Goal: Transaction & Acquisition: Purchase product/service

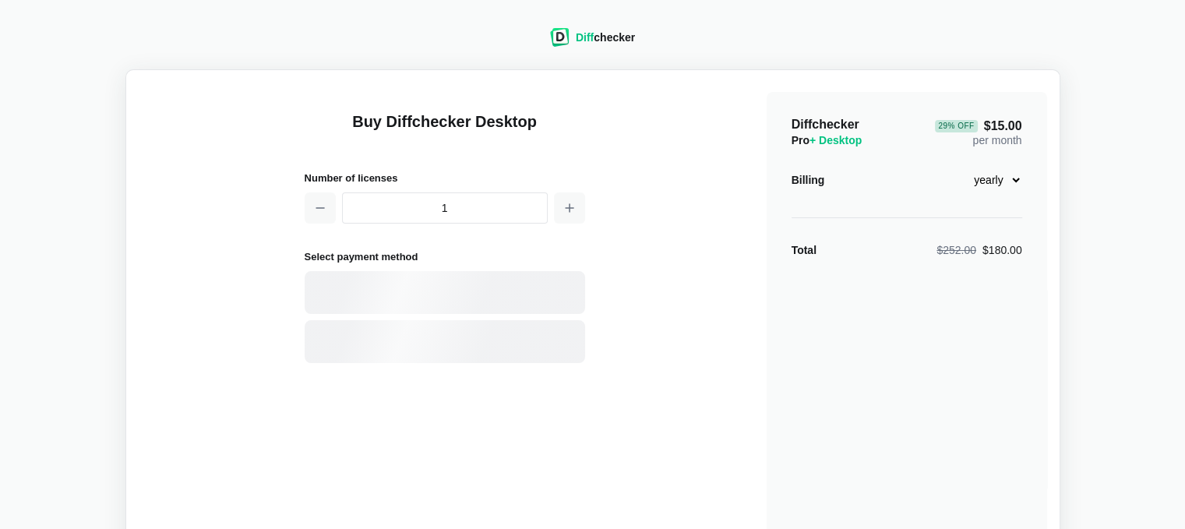
click at [1013, 180] on select "monthly yearly" at bounding box center [988, 180] width 67 height 26
select select "desktop-monthly-21"
click at [955, 167] on select "monthly yearly" at bounding box center [988, 180] width 67 height 26
click at [392, 297] on div at bounding box center [445, 292] width 281 height 43
click at [502, 211] on input "1" at bounding box center [445, 207] width 206 height 31
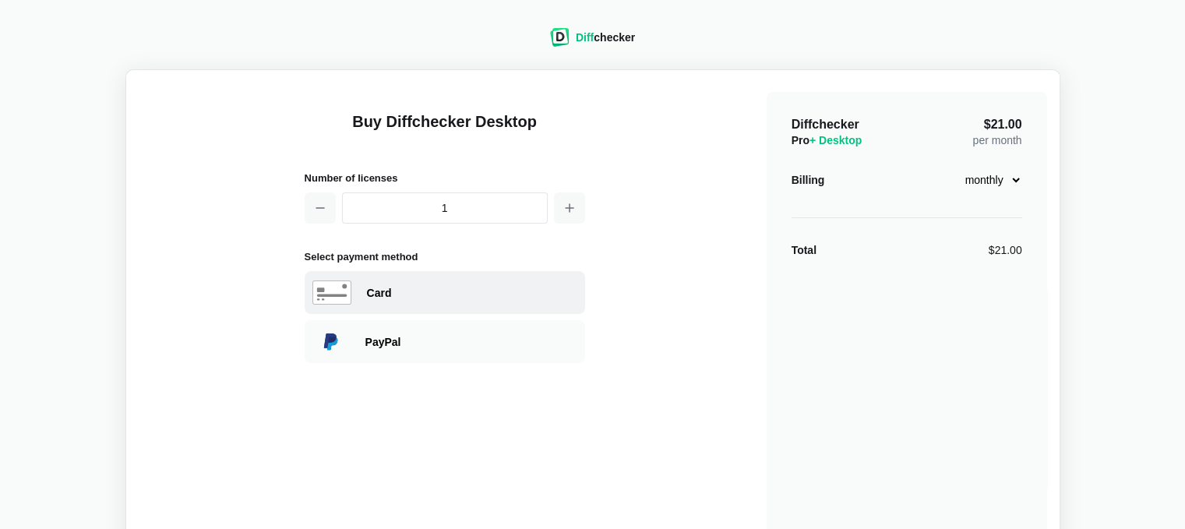
click at [351, 290] on div "Card" at bounding box center [445, 292] width 281 height 43
select select "[GEOGRAPHIC_DATA]"
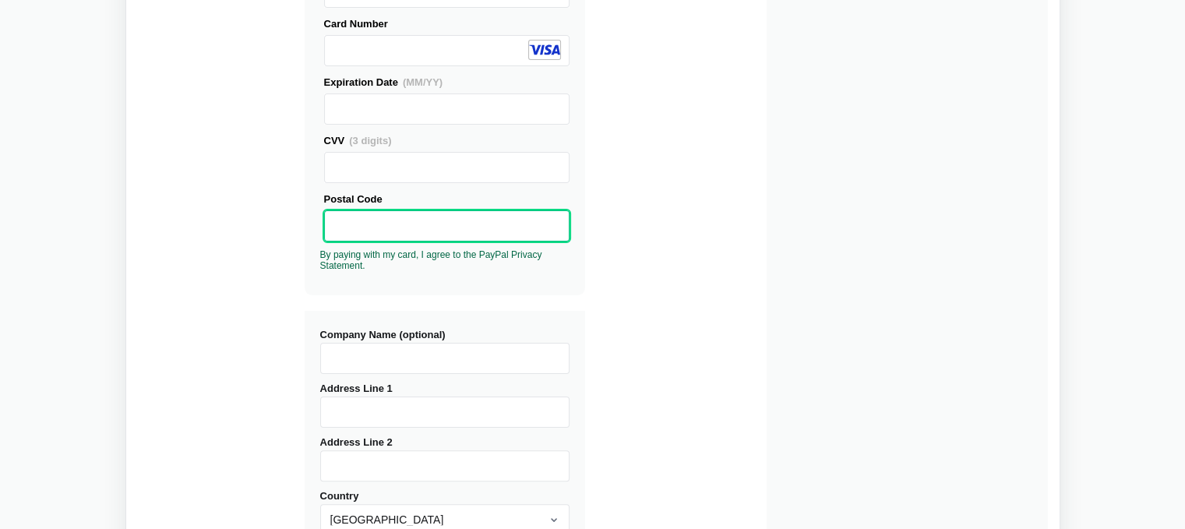
scroll to position [390, 0]
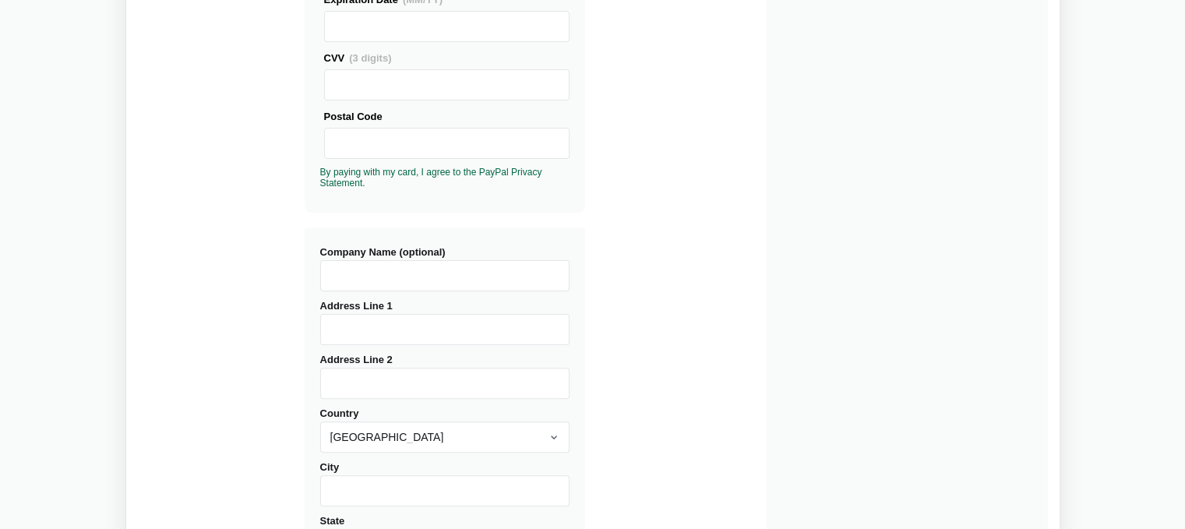
click at [380, 277] on input "Company Name (optional)" at bounding box center [444, 275] width 249 height 31
type input "Gray-Notes Software Inc."
click at [348, 338] on input "Address Line 1" at bounding box center [444, 329] width 249 height 31
type input "Workmans"
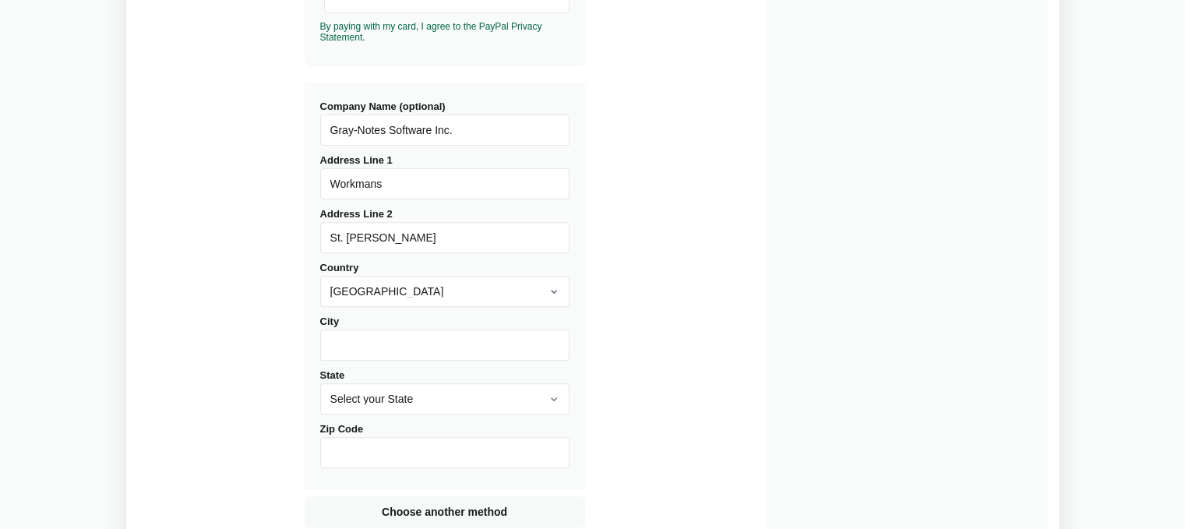
scroll to position [546, 0]
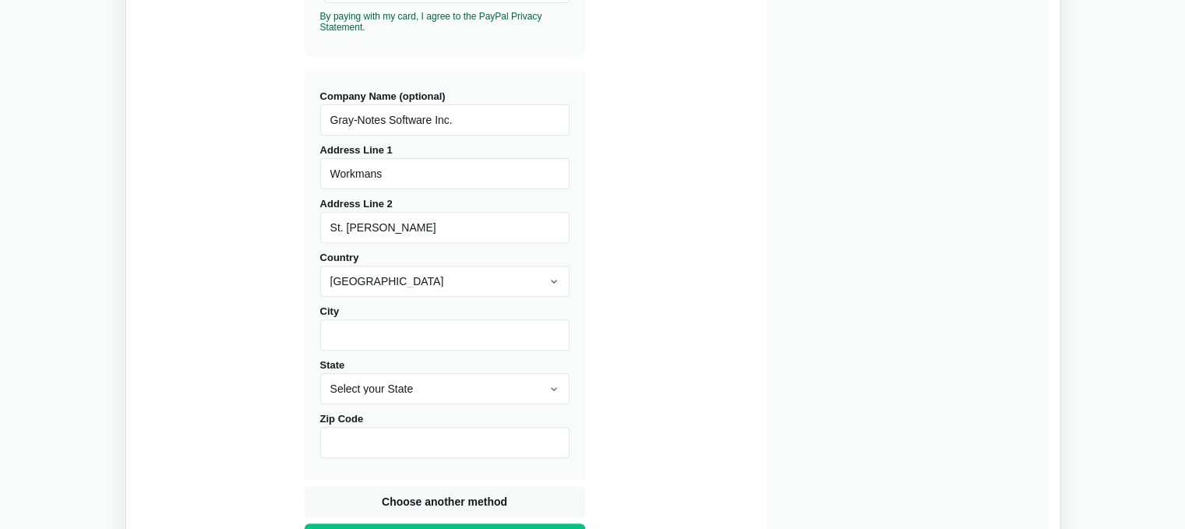
type input "St. [PERSON_NAME]"
click at [546, 277] on select "[GEOGRAPHIC_DATA] [GEOGRAPHIC_DATA] [GEOGRAPHIC_DATA] [GEOGRAPHIC_DATA] [US_STA…" at bounding box center [444, 281] width 249 height 31
select select "[GEOGRAPHIC_DATA]"
click at [320, 266] on select "[GEOGRAPHIC_DATA] [GEOGRAPHIC_DATA] [GEOGRAPHIC_DATA] [GEOGRAPHIC_DATA] [US_STA…" at bounding box center [444, 281] width 249 height 31
click at [408, 332] on input "City" at bounding box center [444, 335] width 249 height 31
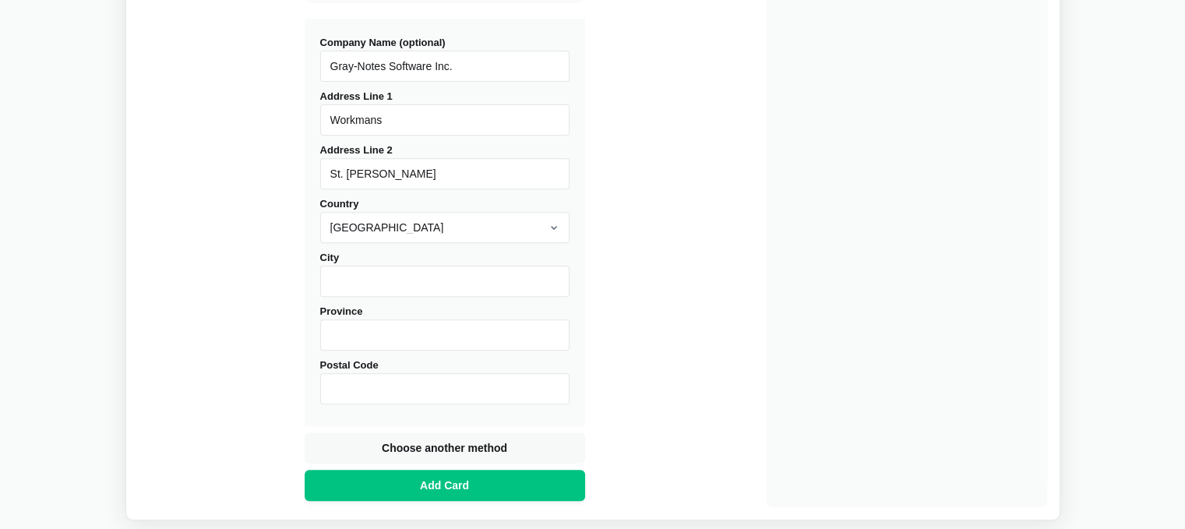
scroll to position [623, 0]
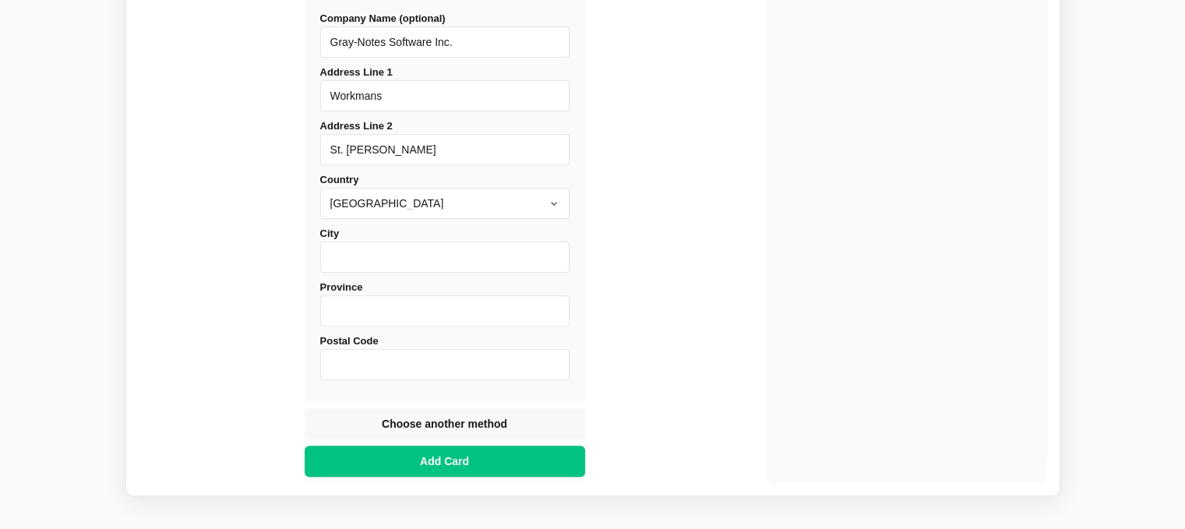
click at [401, 319] on input "Province" at bounding box center [444, 310] width 249 height 31
type input "St. [PERSON_NAME]"
click at [379, 259] on input "City" at bounding box center [444, 257] width 249 height 31
type input "N/A"
click at [401, 366] on input "Postal Code" at bounding box center [444, 364] width 249 height 31
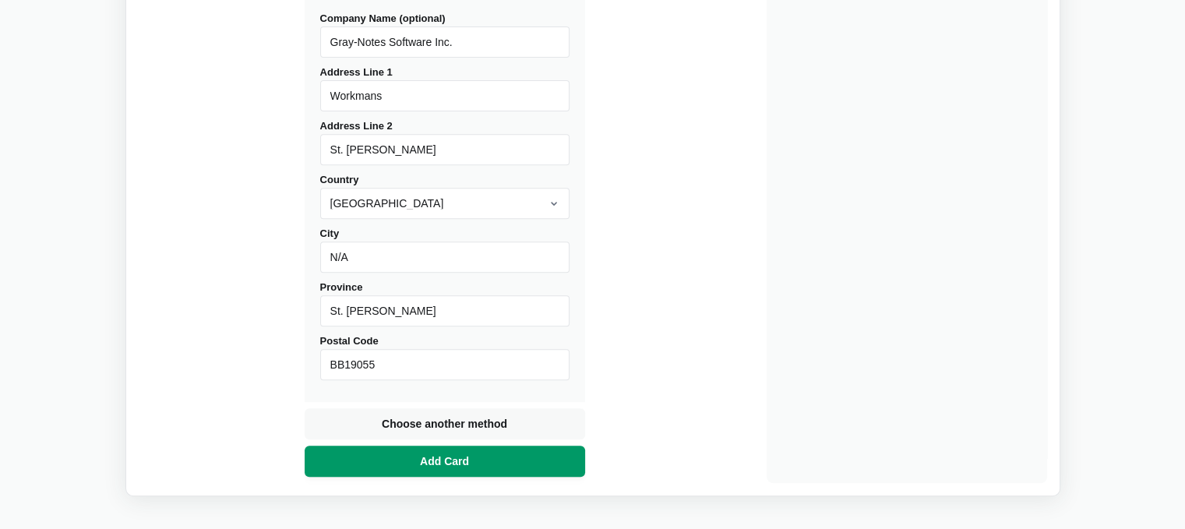
type input "BB19055"
click at [442, 460] on span "Add Card" at bounding box center [444, 462] width 55 height 16
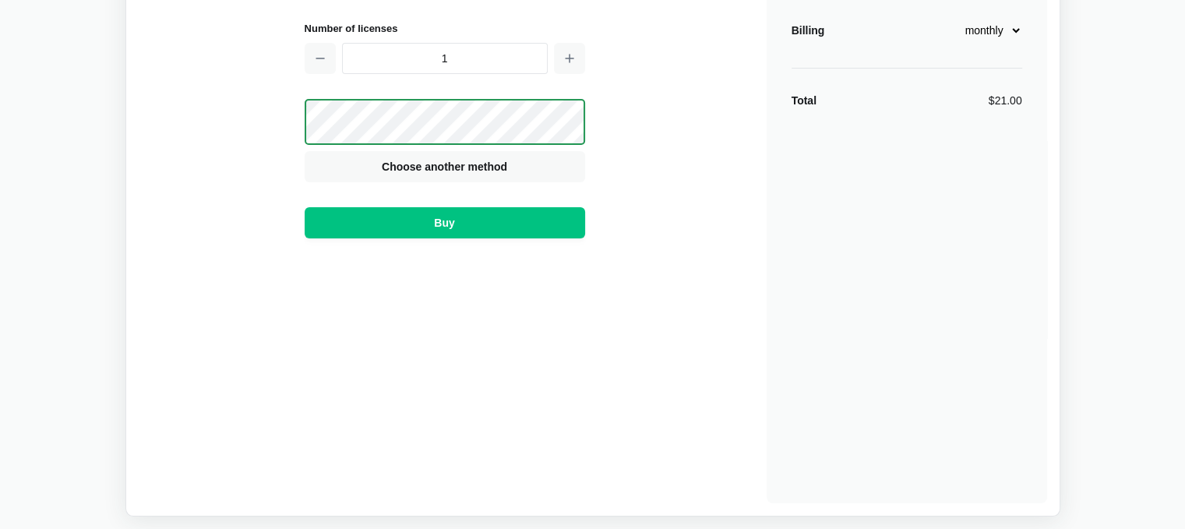
scroll to position [76, 0]
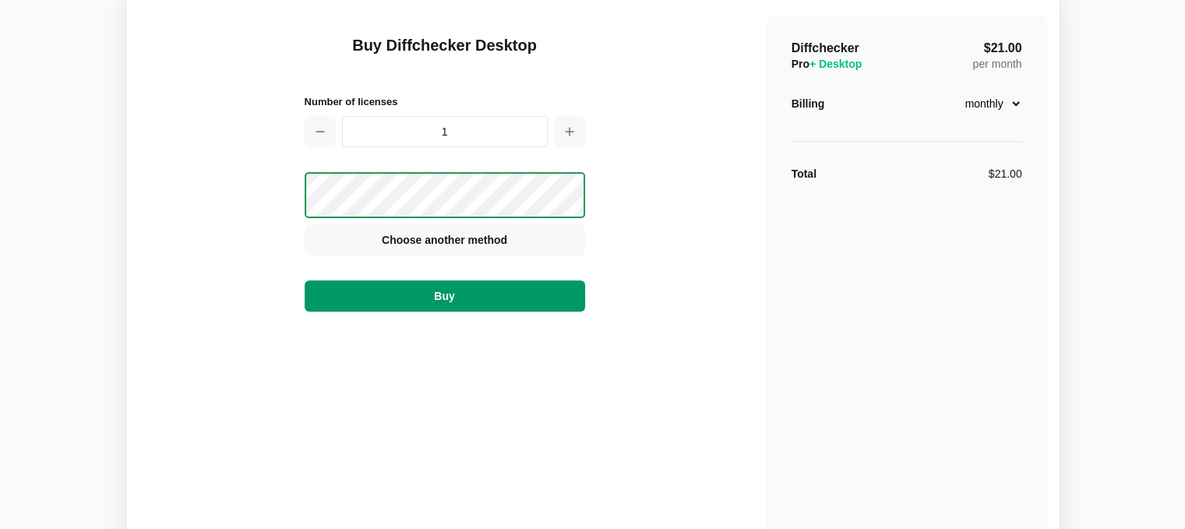
click at [447, 289] on span "Buy" at bounding box center [444, 296] width 26 height 16
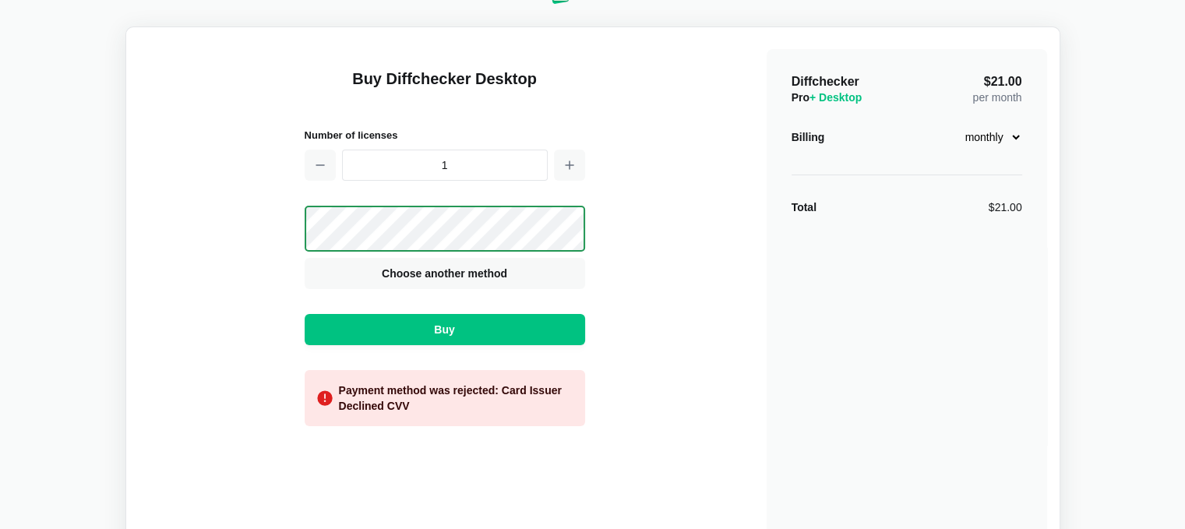
scroll to position [0, 0]
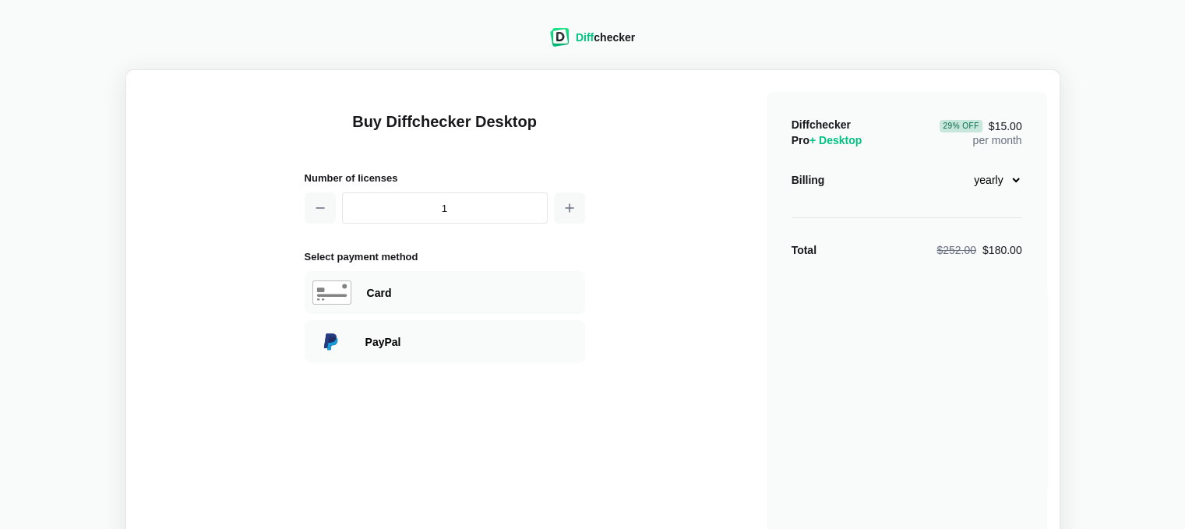
click at [1016, 180] on select "monthly yearly" at bounding box center [988, 180] width 67 height 26
select select "desktop-monthly-21"
click at [955, 167] on select "monthly yearly" at bounding box center [988, 180] width 67 height 26
click at [336, 294] on use at bounding box center [331, 292] width 37 height 23
select select "[GEOGRAPHIC_DATA]"
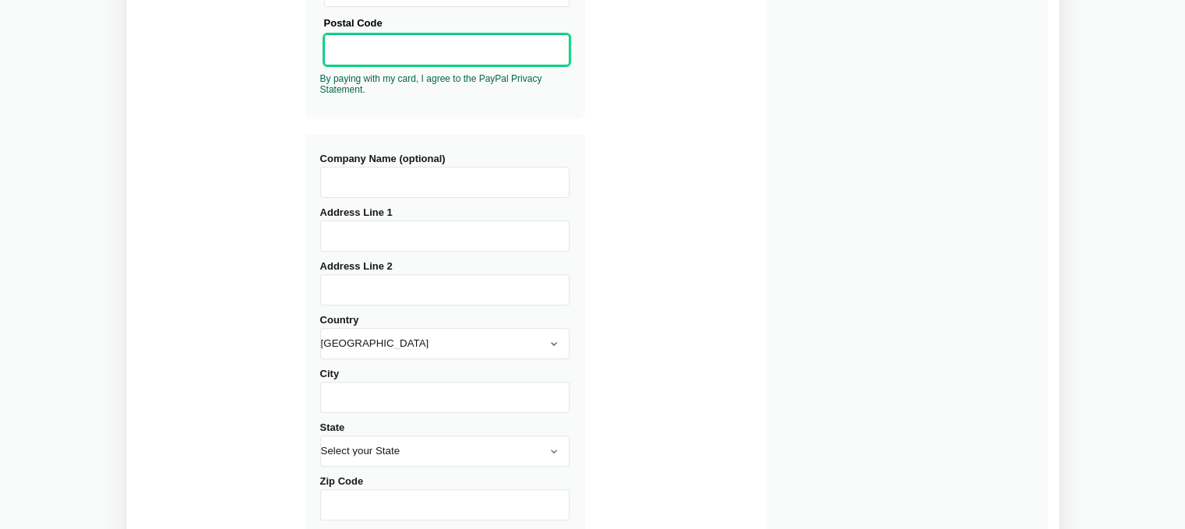
scroll to position [452, 0]
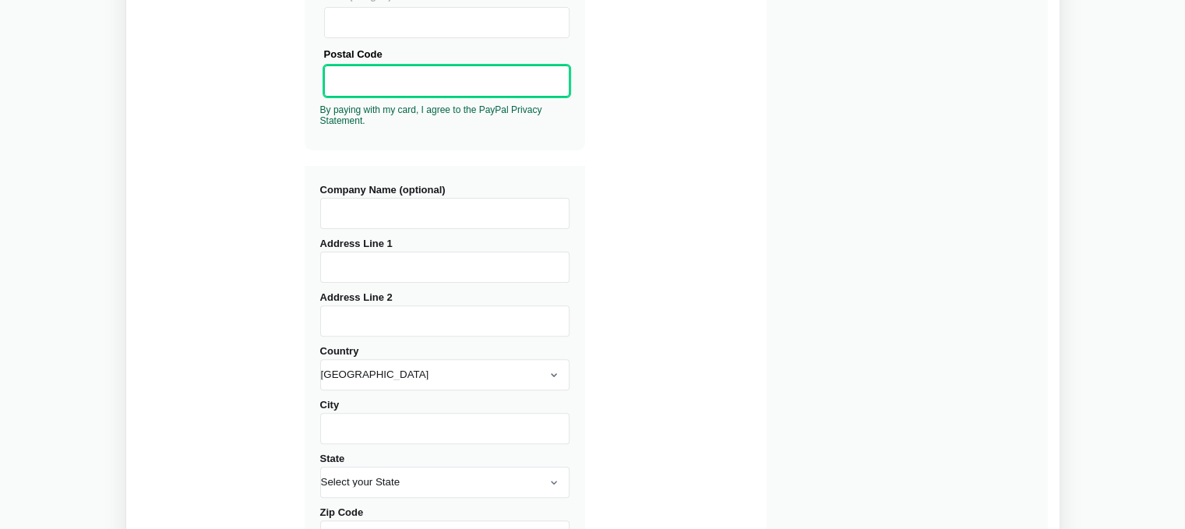
click at [409, 214] on input "Company Name (optional)" at bounding box center [444, 213] width 249 height 31
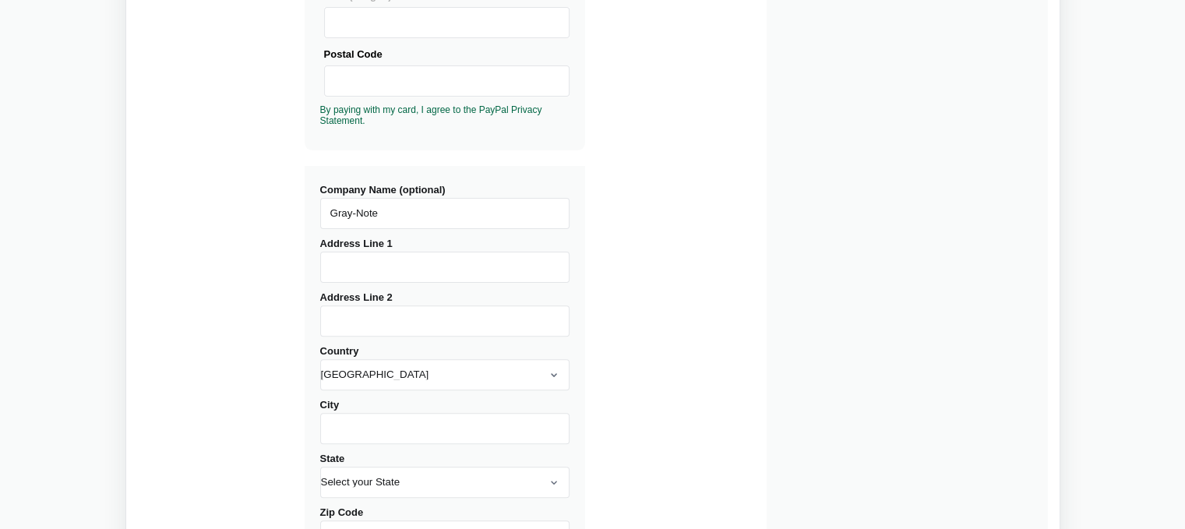
click at [409, 214] on input "Gray-Note" at bounding box center [444, 213] width 249 height 31
click at [397, 210] on input "Gray-Note SOftwar" at bounding box center [444, 213] width 249 height 31
click at [439, 206] on input "Gray-Note Softwar" at bounding box center [444, 213] width 249 height 31
type input "Gray-Note Software Inc."
click at [415, 267] on input "Address Line 1" at bounding box center [444, 267] width 249 height 31
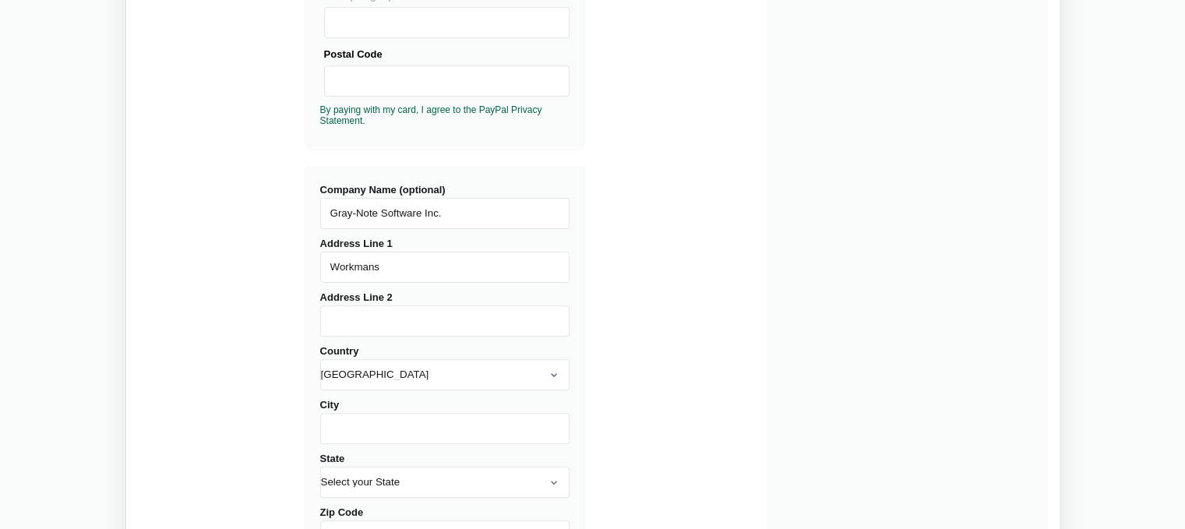
type input "Workmans"
click at [414, 321] on input "Address Line 2" at bounding box center [444, 321] width 249 height 31
type input "St. [PERSON_NAME]"
click at [422, 377] on select "[GEOGRAPHIC_DATA] [GEOGRAPHIC_DATA] [GEOGRAPHIC_DATA] [GEOGRAPHIC_DATA] [US_STA…" at bounding box center [444, 374] width 249 height 31
select select "[GEOGRAPHIC_DATA]"
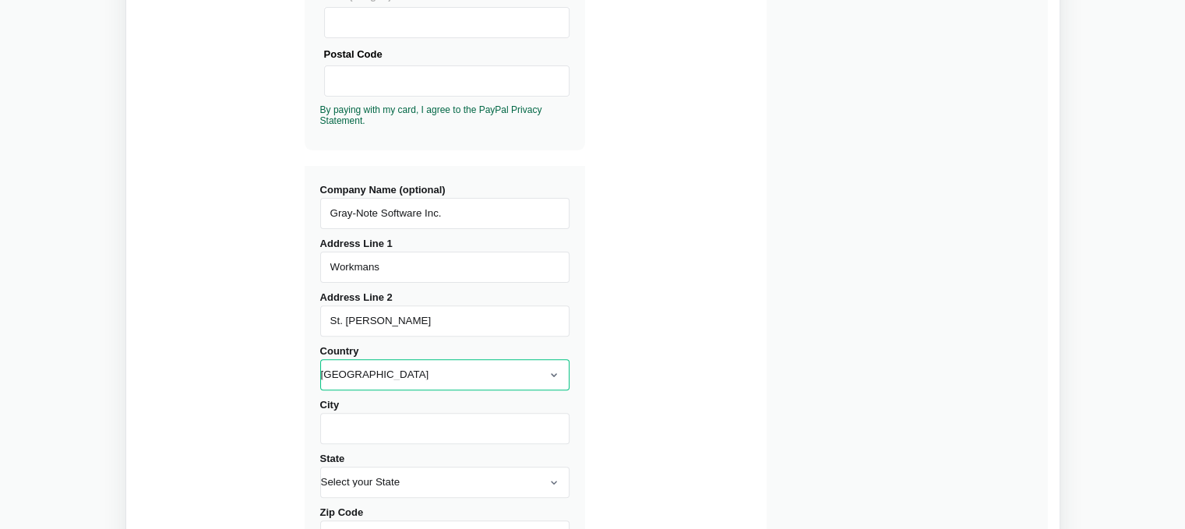
click at [320, 359] on select "[GEOGRAPHIC_DATA] [GEOGRAPHIC_DATA] [GEOGRAPHIC_DATA] [GEOGRAPHIC_DATA] [US_STA…" at bounding box center [444, 374] width 249 height 31
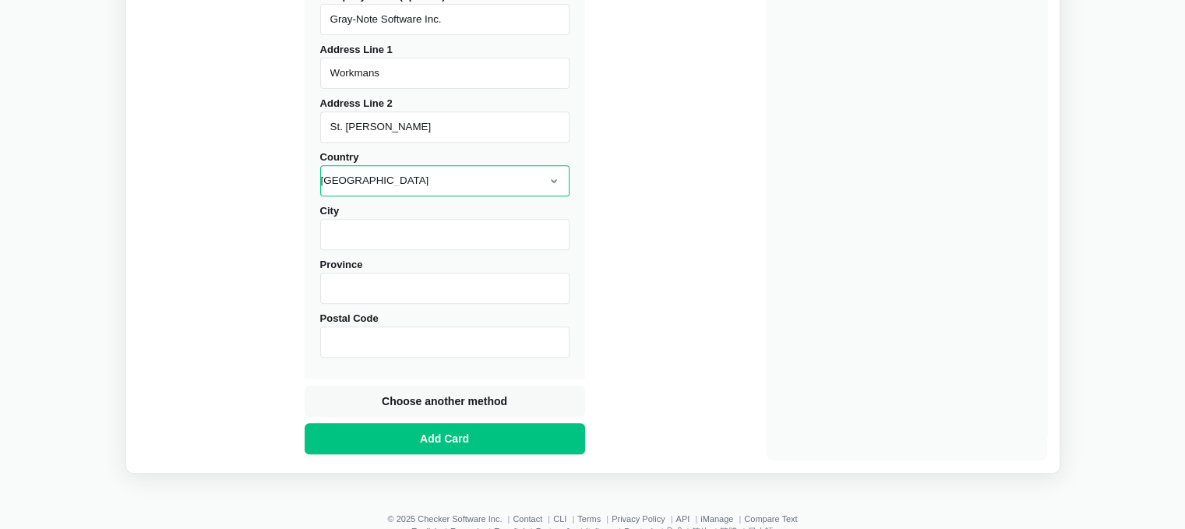
scroll to position [686, 0]
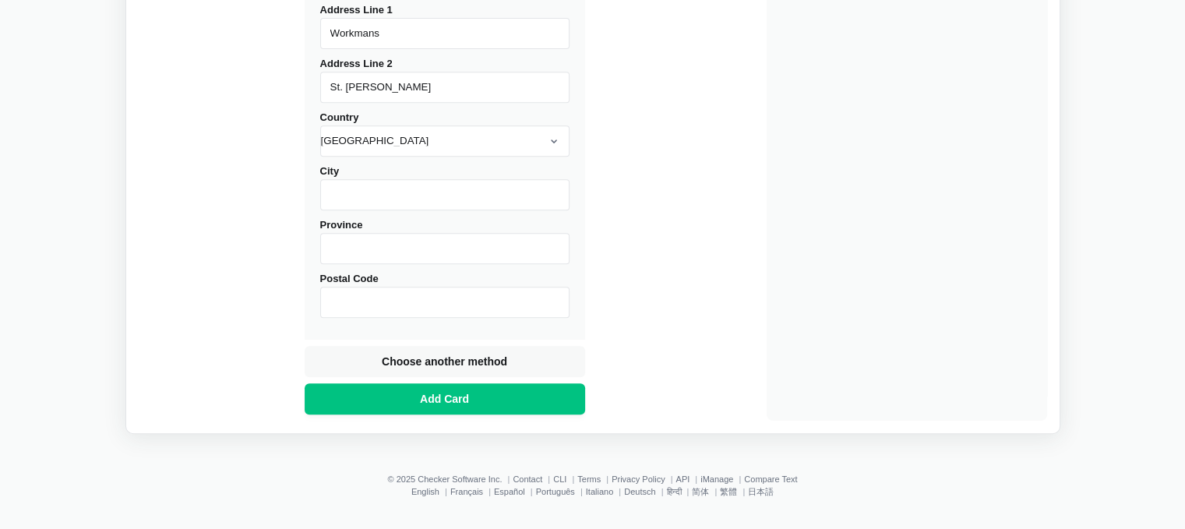
click at [402, 199] on input "City" at bounding box center [444, 194] width 249 height 31
type input "N/A"
type input "St. [PERSON_NAME]"
click at [465, 305] on input "Postal Code" at bounding box center [444, 302] width 249 height 31
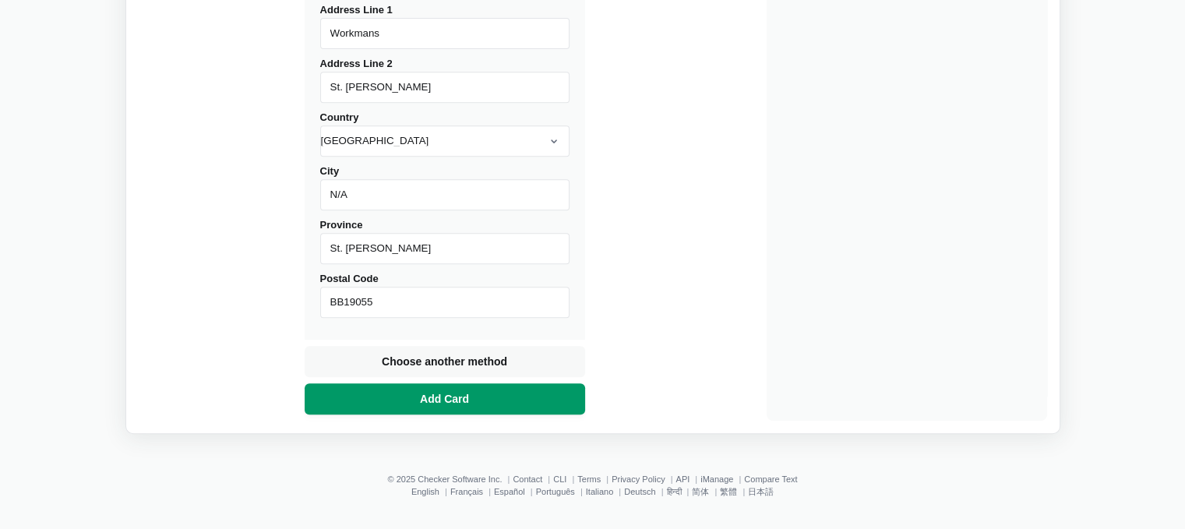
type input "BB19055"
click at [461, 396] on span "Add Card" at bounding box center [444, 399] width 55 height 16
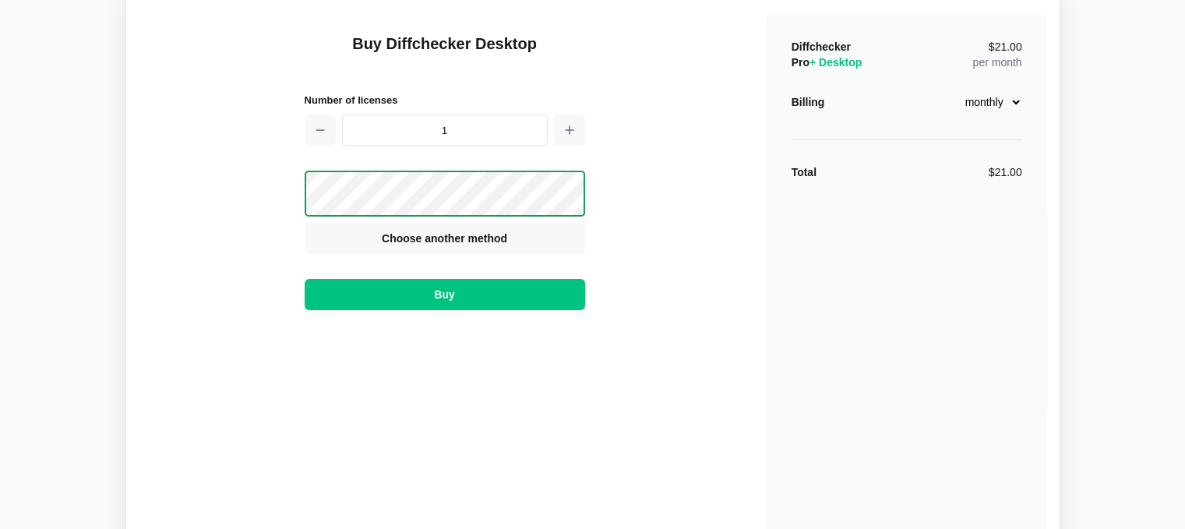
scroll to position [0, 0]
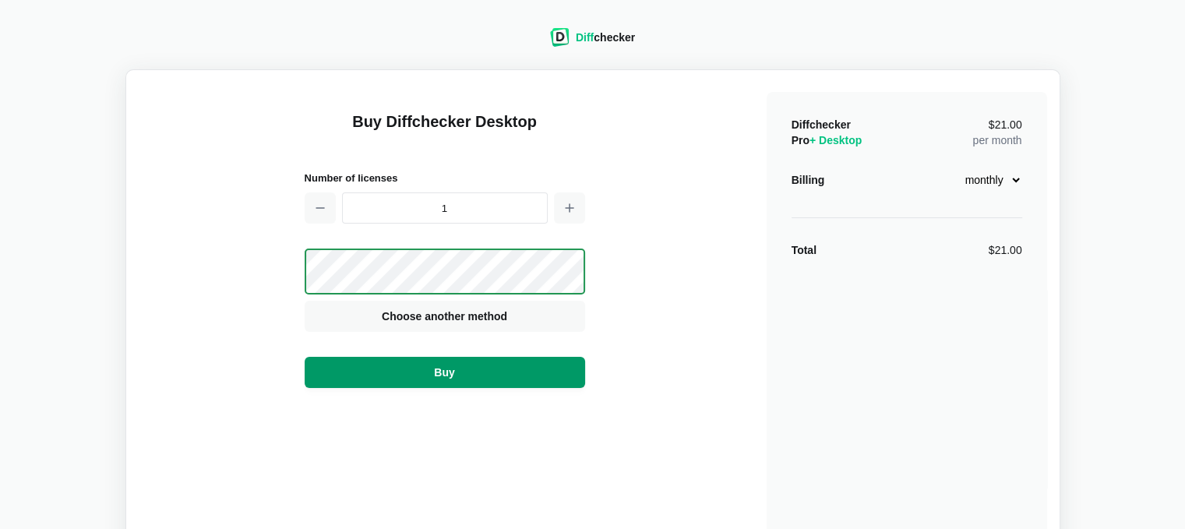
click at [412, 366] on button "Buy" at bounding box center [445, 372] width 281 height 31
